Goal: Use online tool/utility: Use online tool/utility

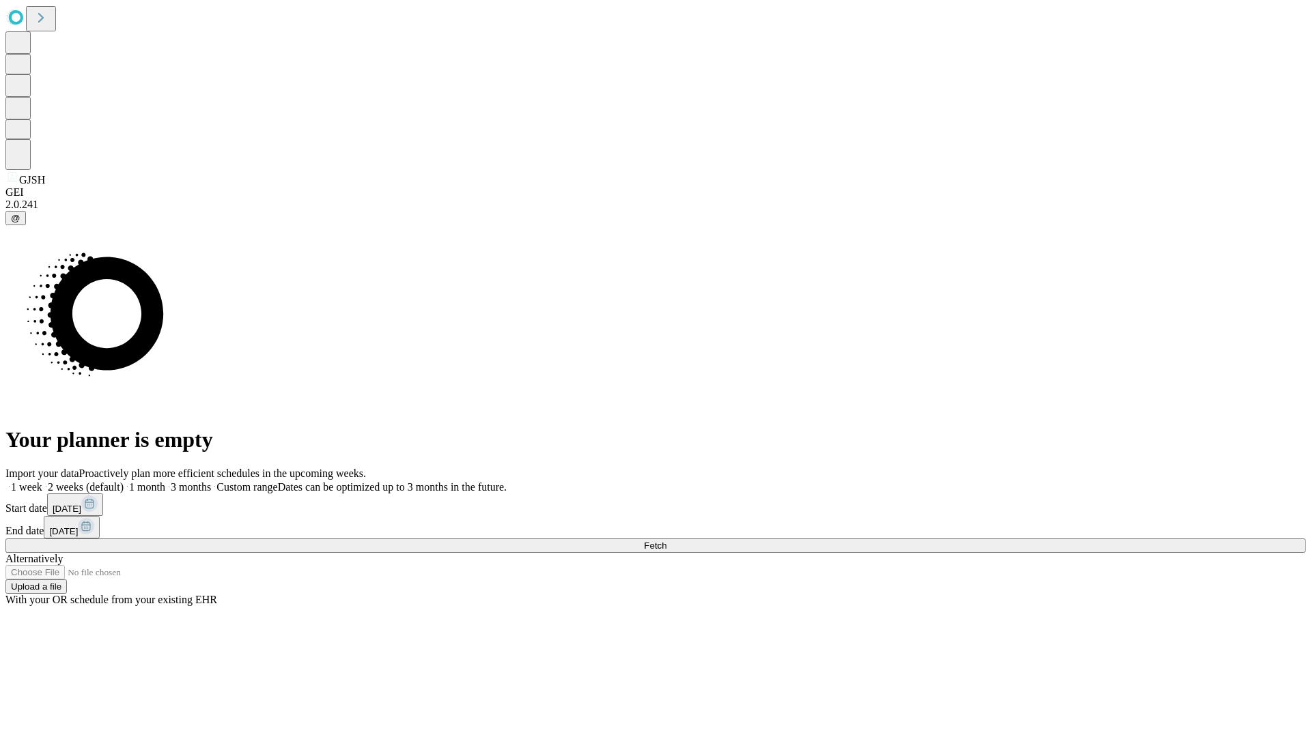
click at [666, 541] on span "Fetch" at bounding box center [655, 546] width 23 height 10
